Goal: Task Accomplishment & Management: Complete application form

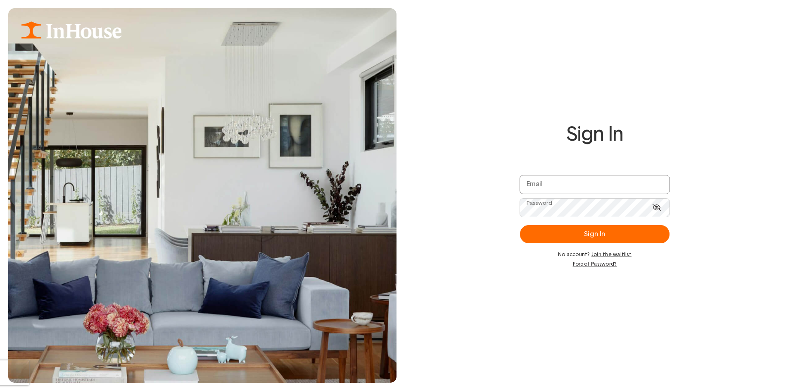
click at [552, 190] on input "email" at bounding box center [595, 184] width 150 height 18
click at [452, 243] on div "Sign In Email Password Sign In No account? Join the waitlist Forgot Password?" at bounding box center [595, 195] width 397 height 193
click at [575, 256] on p "No account? Join the waitlist" at bounding box center [595, 254] width 150 height 7
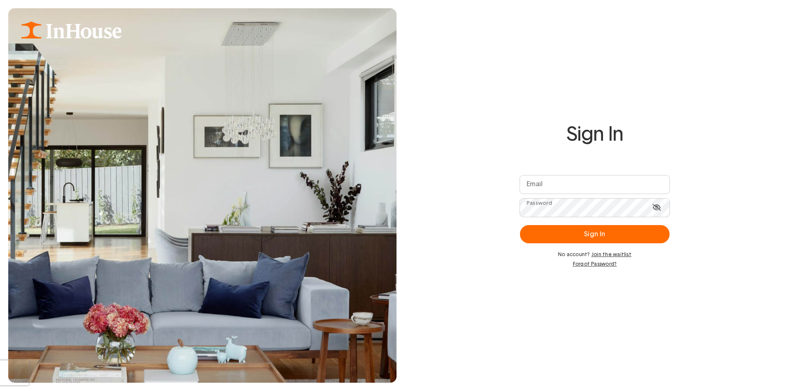
click at [533, 270] on div "Sign In Email Password Sign In No account? Join the waitlist Forgot Password?" at bounding box center [595, 195] width 166 height 193
click at [567, 312] on div "Sign In Email Password Sign In No account? Join the waitlist Forgot Password?" at bounding box center [396, 195] width 793 height 391
click at [572, 254] on p "No account? Join the waitlist" at bounding box center [595, 254] width 150 height 7
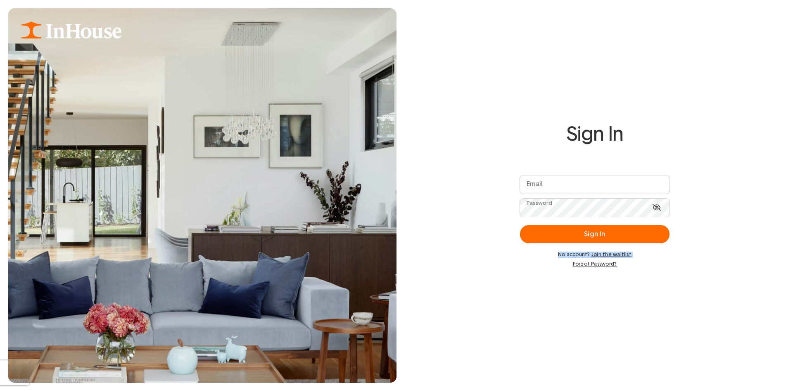
click at [600, 254] on link "Join the waitlist" at bounding box center [612, 254] width 40 height 5
